Goal: Complete application form

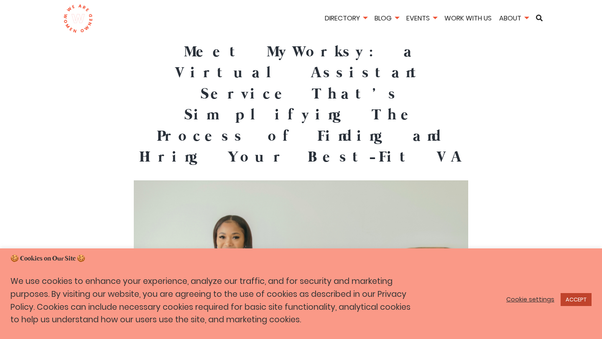
click at [576, 302] on link "ACCEPT" at bounding box center [575, 299] width 31 height 13
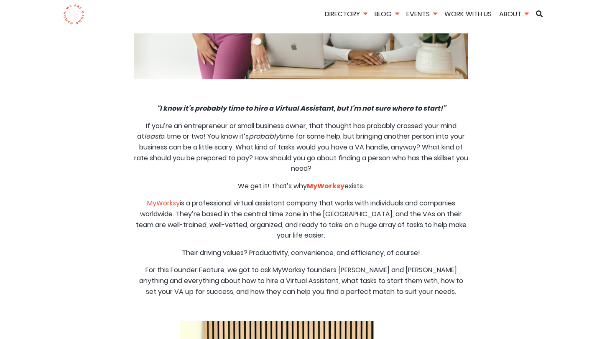
scroll to position [328, 0]
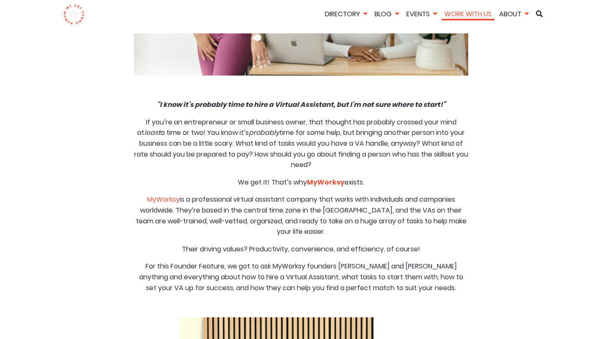
click at [473, 13] on link "Work With Us" at bounding box center [467, 14] width 53 height 10
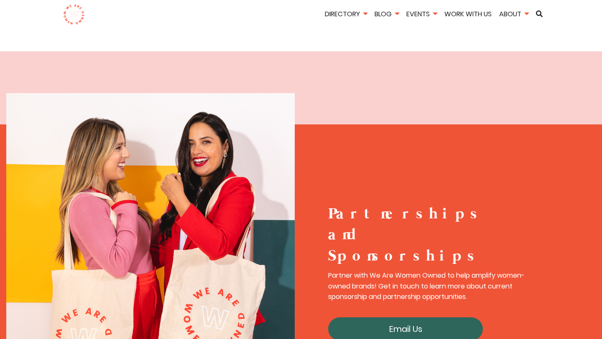
scroll to position [1257, 0]
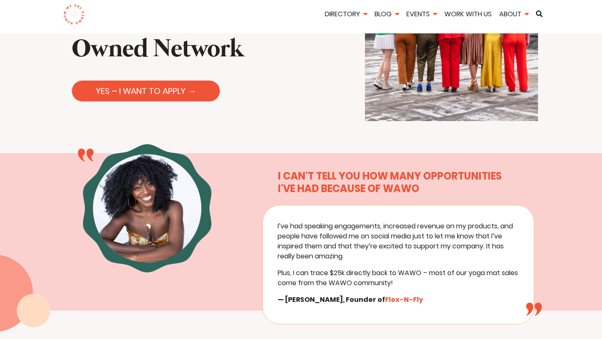
scroll to position [148, 0]
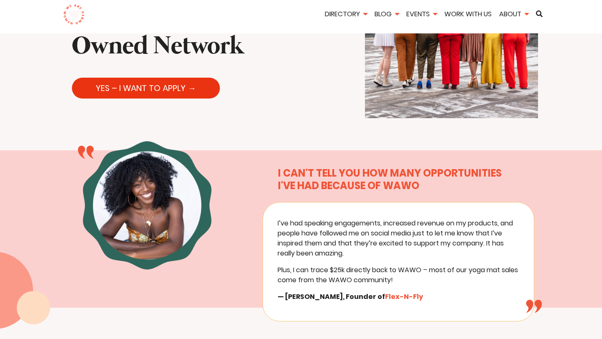
click at [179, 82] on link "YES – I WANT TO APPLY →" at bounding box center [146, 88] width 148 height 21
